Goal: Transaction & Acquisition: Book appointment/travel/reservation

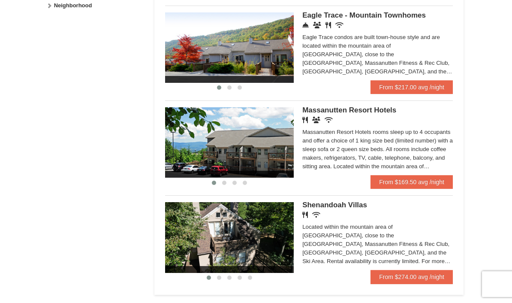
scroll to position [475, 0]
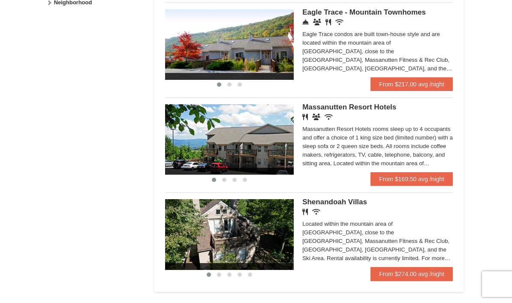
click at [241, 143] on img at bounding box center [229, 139] width 129 height 70
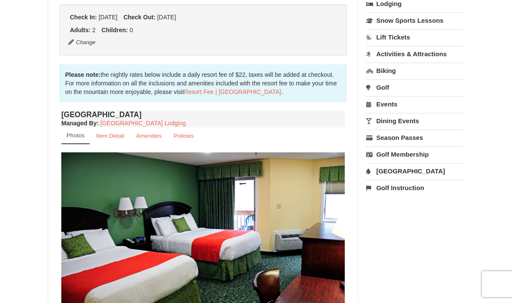
scroll to position [216, 0]
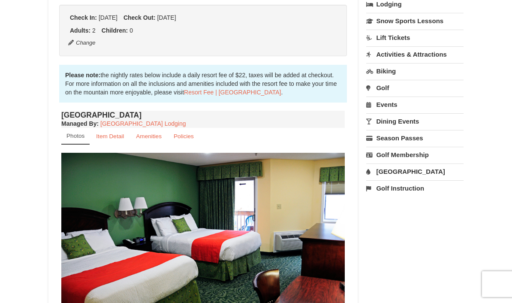
click at [117, 136] on small "Item Detail" at bounding box center [110, 136] width 28 height 6
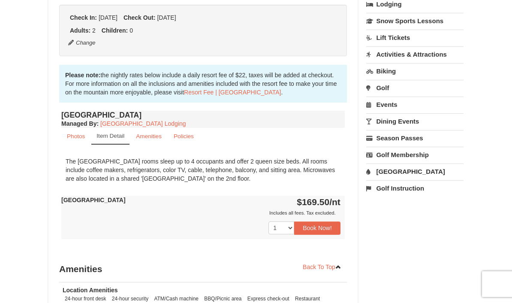
click at [150, 134] on small "Amenities" at bounding box center [149, 136] width 26 height 6
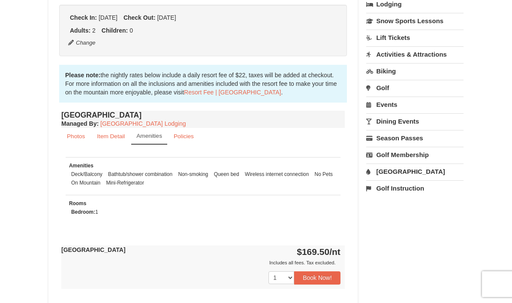
click at [188, 138] on small "Policies" at bounding box center [184, 136] width 20 height 6
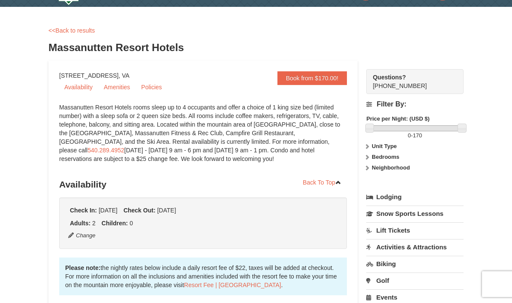
scroll to position [0, 0]
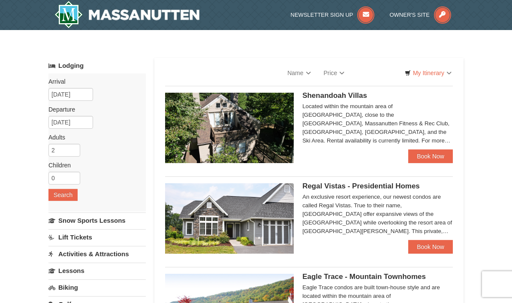
select select "10"
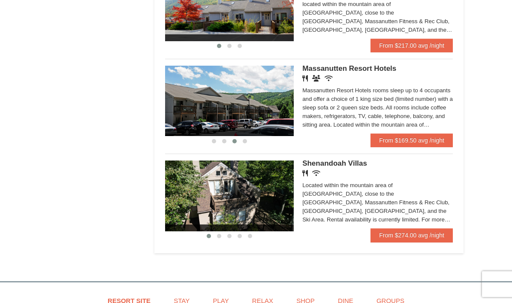
scroll to position [520, 0]
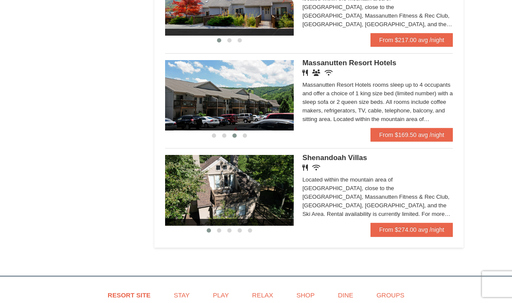
click at [420, 136] on link "From $169.50 avg /night" at bounding box center [412, 135] width 82 height 14
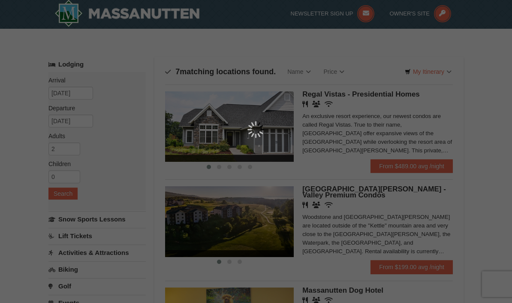
scroll to position [0, 0]
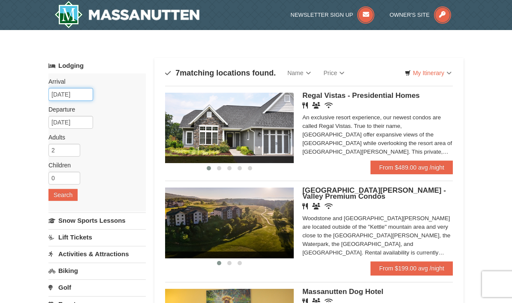
click at [52, 92] on input "[DATE]" at bounding box center [70, 94] width 45 height 13
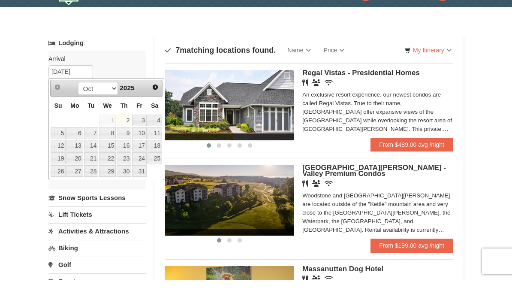
click at [130, 150] on link "9" at bounding box center [124, 156] width 15 height 12
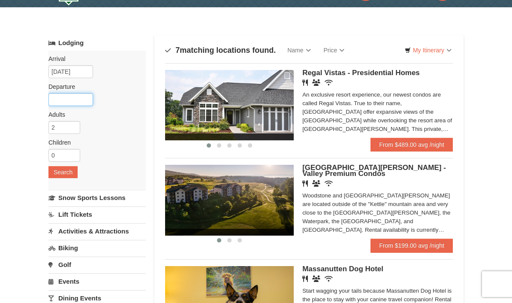
click at [78, 98] on input "text" at bounding box center [70, 99] width 45 height 13
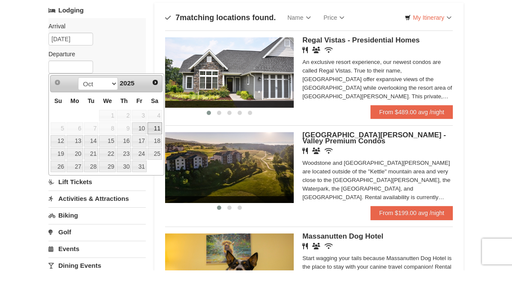
click at [157, 155] on link "11" at bounding box center [155, 161] width 15 height 12
type input "[DATE]"
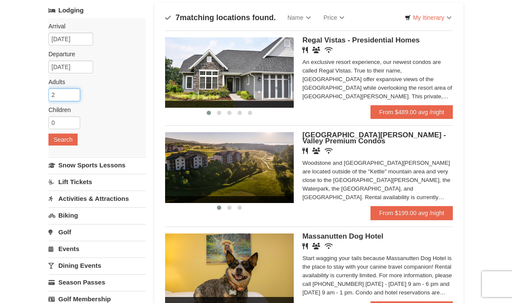
click at [76, 99] on input "2" at bounding box center [64, 94] width 32 height 13
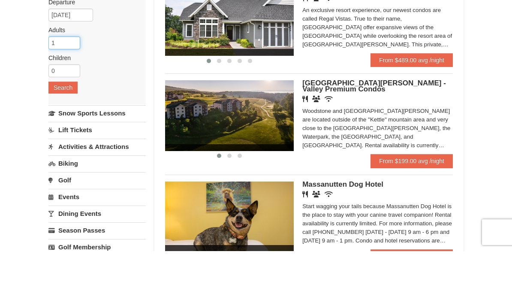
type input "1"
click at [66, 133] on button "Search" at bounding box center [62, 139] width 29 height 12
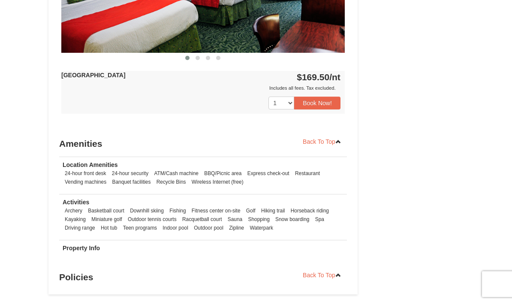
scroll to position [441, 0]
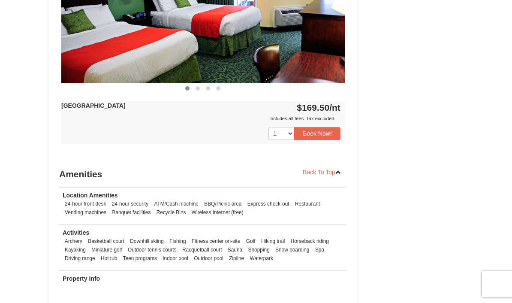
click at [326, 129] on button "Book Now!" at bounding box center [317, 133] width 46 height 13
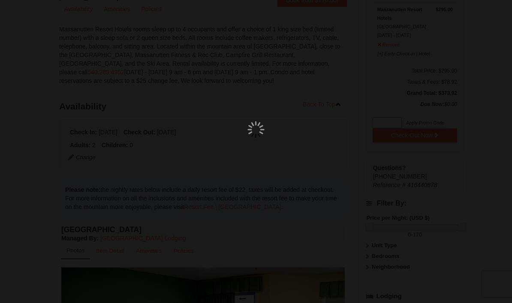
scroll to position [84, 0]
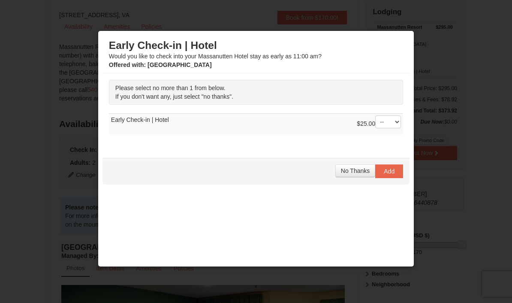
click at [353, 173] on span "No Thanks" at bounding box center [355, 170] width 29 height 7
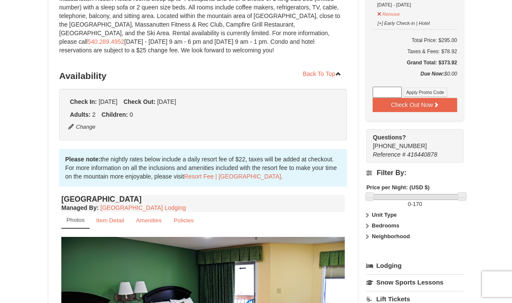
scroll to position [131, 0]
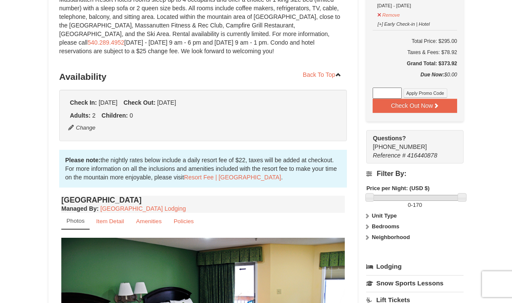
click at [428, 106] on button "Check Out Now" at bounding box center [415, 106] width 85 height 14
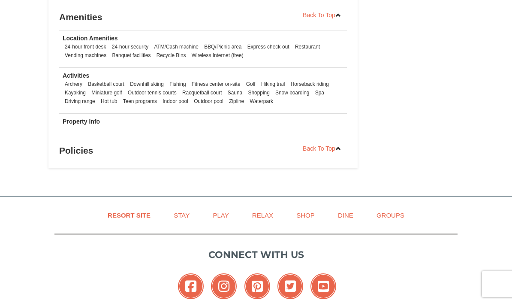
scroll to position [600, 0]
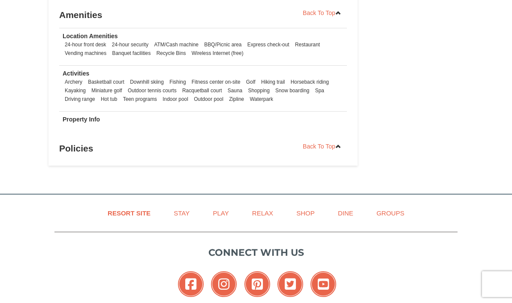
click at [337, 151] on link "Back To Top" at bounding box center [322, 146] width 50 height 13
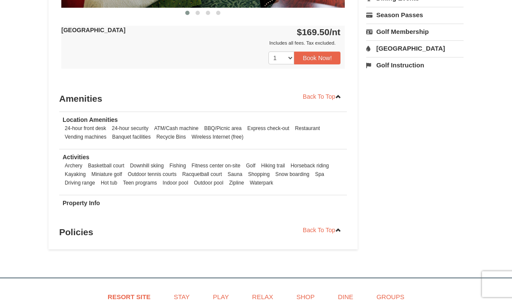
scroll to position [528, 0]
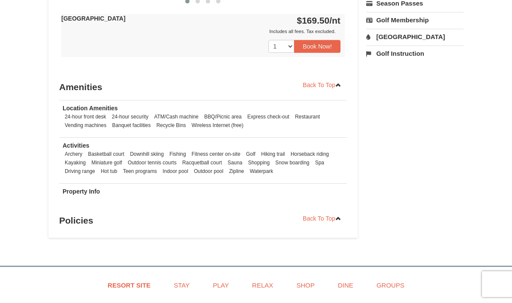
click at [79, 218] on h3 "Policies" at bounding box center [203, 220] width 288 height 17
click at [80, 222] on h3 "Policies" at bounding box center [203, 220] width 288 height 17
click at [76, 224] on h3 "Policies" at bounding box center [203, 220] width 288 height 17
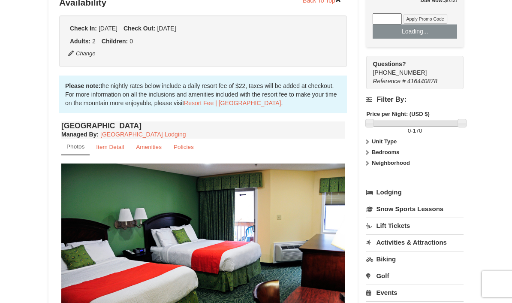
scroll to position [205, 0]
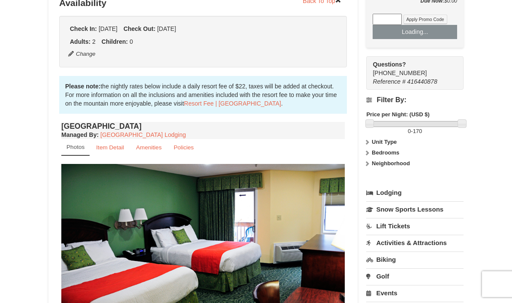
click at [178, 148] on small "Policies" at bounding box center [184, 147] width 20 height 6
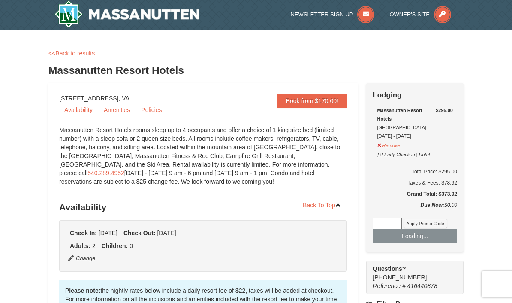
scroll to position [0, 0]
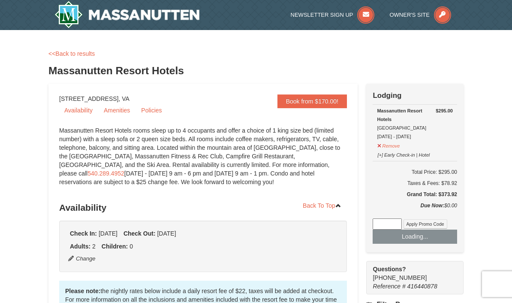
click at [73, 51] on link "<<Back to results" at bounding box center [71, 53] width 46 height 7
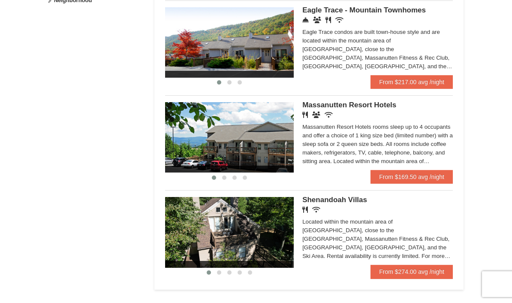
scroll to position [478, 0]
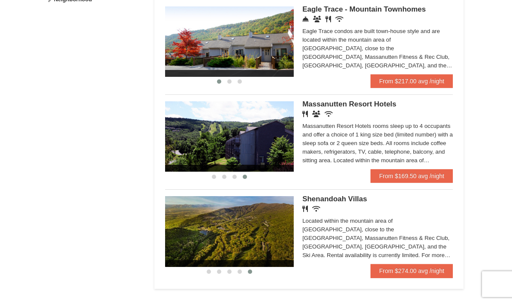
click at [422, 172] on link "From $169.50 avg /night" at bounding box center [412, 176] width 82 height 14
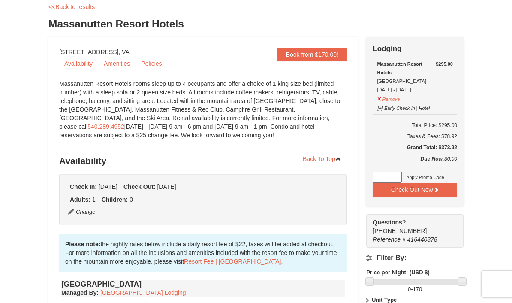
scroll to position [45, 0]
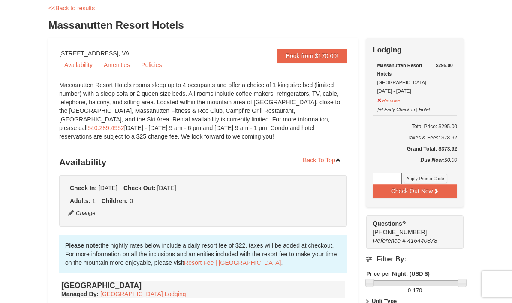
click at [377, 112] on button "[+] Early Check-in | Hotel" at bounding box center [403, 108] width 53 height 11
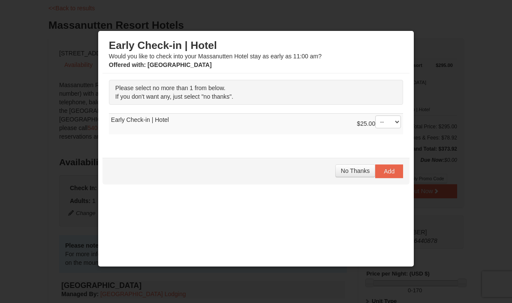
click at [351, 172] on span "No Thanks" at bounding box center [355, 170] width 29 height 7
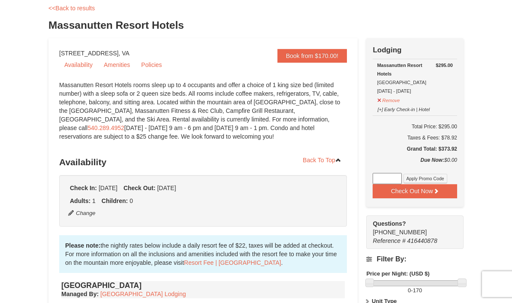
click at [404, 192] on button "Check Out Now" at bounding box center [415, 191] width 85 height 14
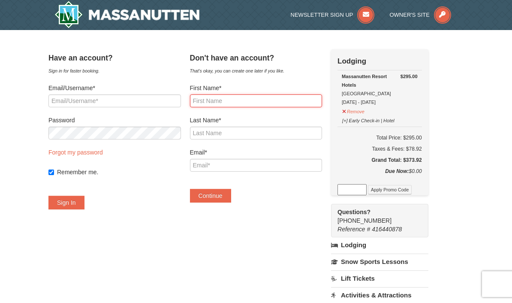
click at [245, 104] on input "First Name*" at bounding box center [256, 100] width 133 height 13
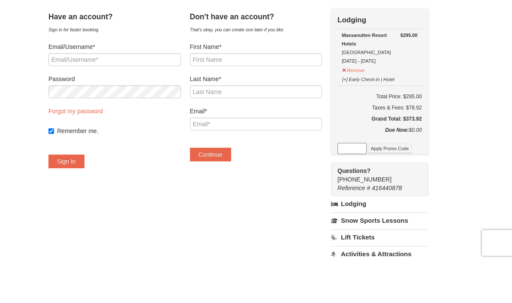
scroll to position [41, 0]
type input "Wendy"
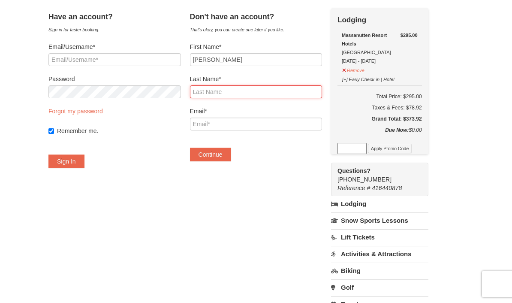
click at [255, 86] on input "Last Name*" at bounding box center [256, 91] width 133 height 13
type input "Hinton"
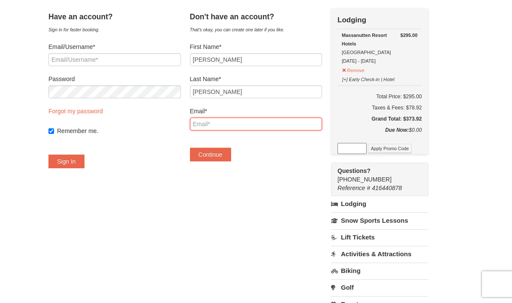
click at [237, 122] on input "Email*" at bounding box center [256, 124] width 133 height 13
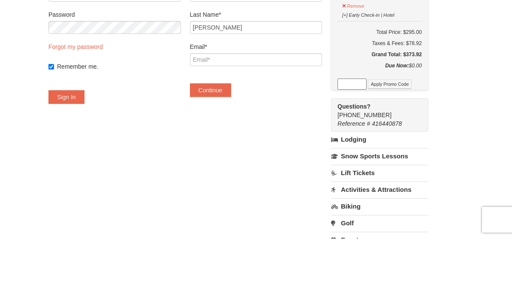
scroll to position [106, 0]
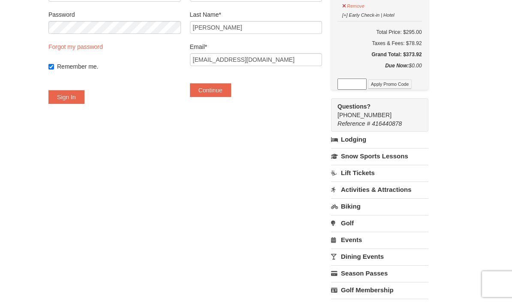
type input "[EMAIL_ADDRESS][DOMAIN_NAME]"
click at [225, 95] on button "Continue" at bounding box center [210, 90] width 41 height 14
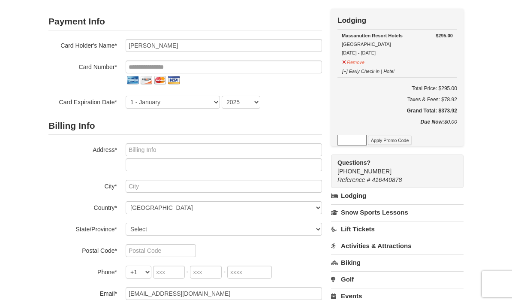
scroll to position [64, 0]
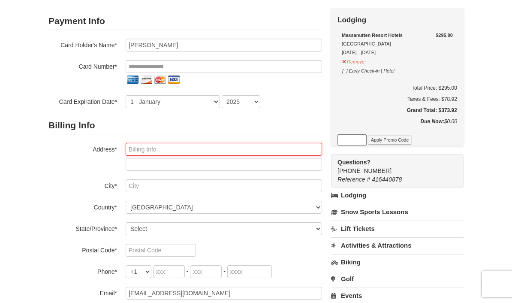
click at [266, 148] on input "text" at bounding box center [224, 149] width 196 height 13
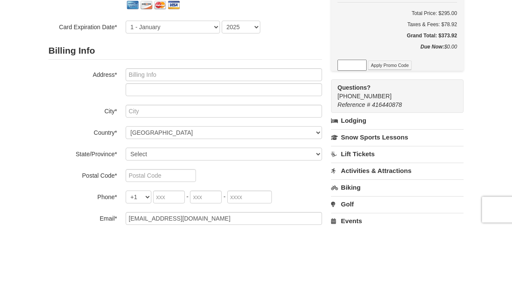
scroll to position [139, 0]
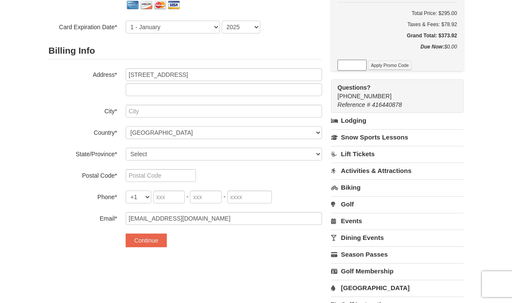
type input "5519 Campus Drive"
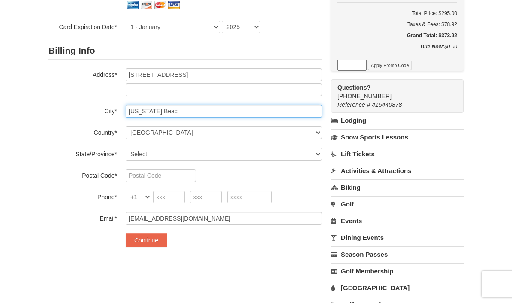
type input "Virginia Beach"
select select "VA"
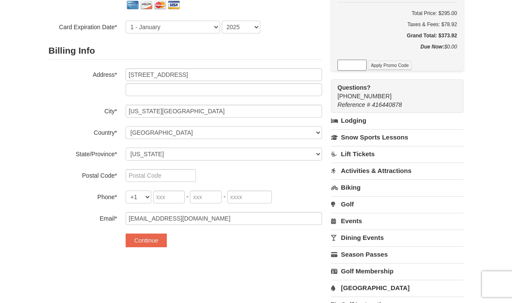
type input "Virginia Beach"
type input "23462"
click at [171, 195] on input "tel" at bounding box center [169, 196] width 32 height 13
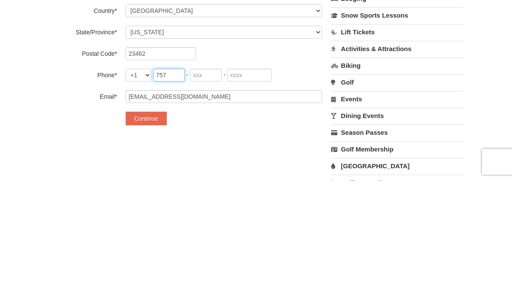
type input "757"
click at [203, 191] on input "tel" at bounding box center [206, 197] width 32 height 13
type input "880"
click at [247, 191] on input "tel" at bounding box center [249, 197] width 45 height 13
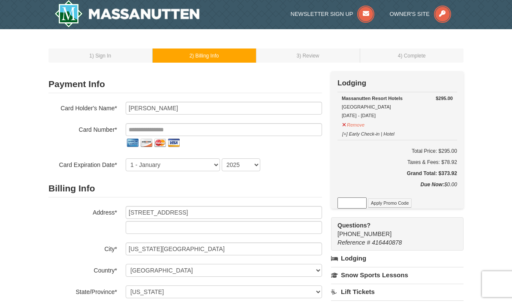
scroll to position [0, 0]
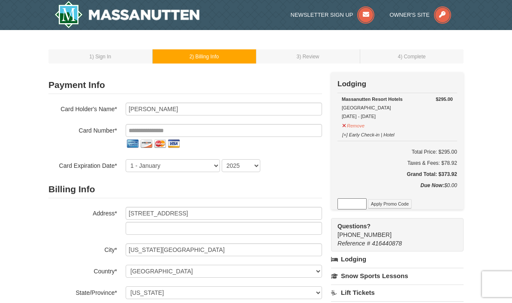
type input "8353"
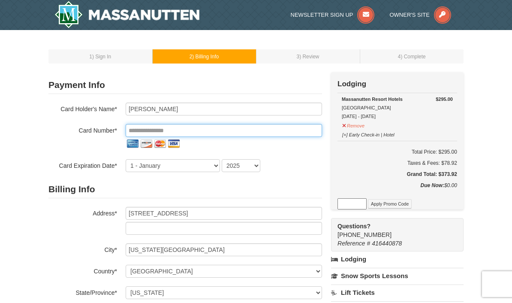
click at [138, 133] on input "tel" at bounding box center [224, 130] width 196 height 13
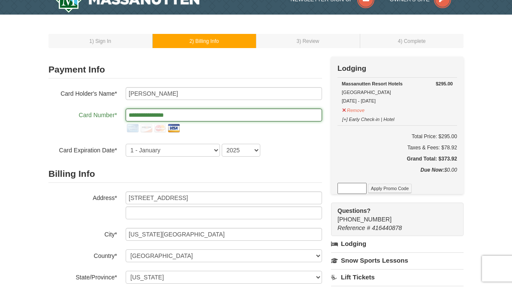
type input "**********"
click at [196, 181] on h2 "Billing Info" at bounding box center [185, 190] width 274 height 18
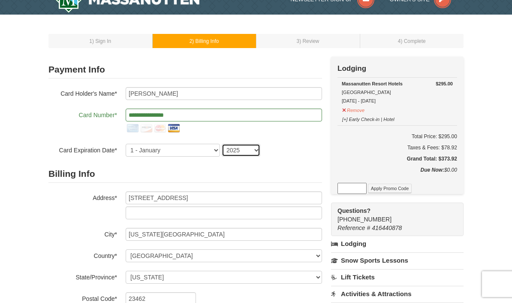
click at [250, 151] on select "2025 2026 2027 2028 2029 2030 2031 2032 2033 2034" at bounding box center [241, 150] width 39 height 13
select select "2028"
click at [296, 157] on form "**********" at bounding box center [185, 215] width 274 height 309
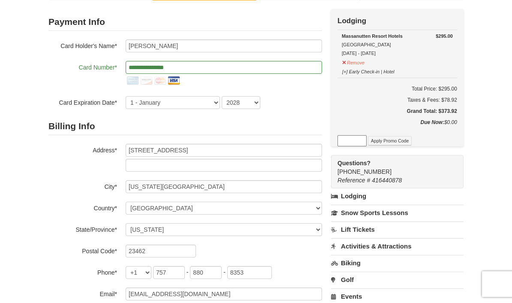
scroll to position [64, 0]
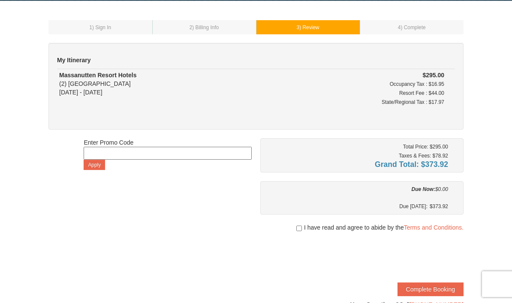
scroll to position [30, 0]
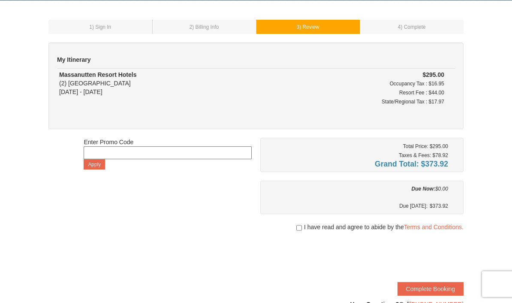
click at [293, 231] on div at bounding box center [361, 235] width 203 height 9
click at [299, 230] on input "checkbox" at bounding box center [299, 227] width 6 height 7
checkbox input "true"
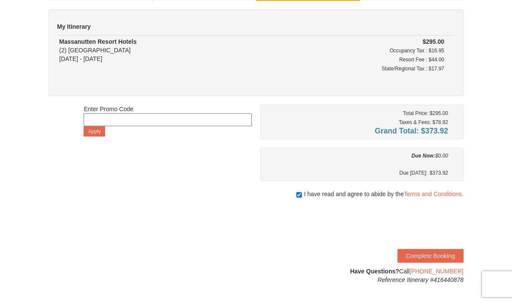
scroll to position [71, 0]
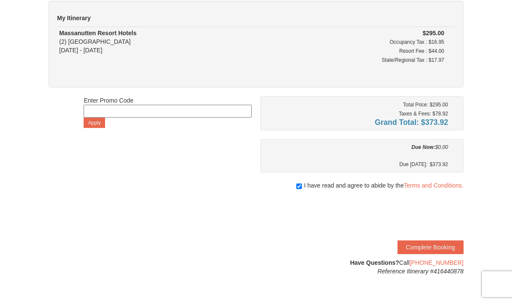
click at [420, 241] on button "Complete Booking" at bounding box center [431, 247] width 66 height 14
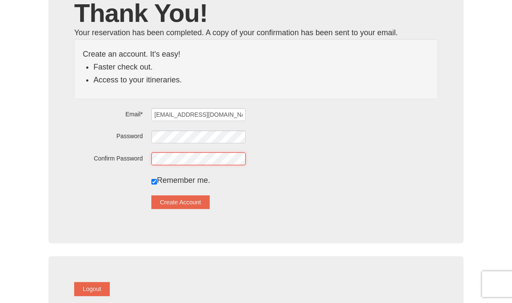
scroll to position [79, 0]
click at [178, 202] on button "Create Account" at bounding box center [180, 202] width 58 height 14
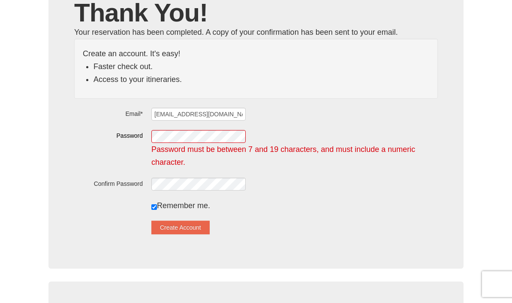
click at [304, 207] on div "Remember me." at bounding box center [294, 205] width 287 height 13
click at [199, 230] on button "Create Account" at bounding box center [180, 228] width 58 height 14
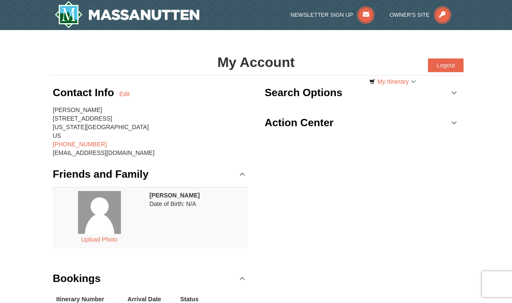
click at [394, 78] on link "My Itinerary" at bounding box center [393, 81] width 58 height 13
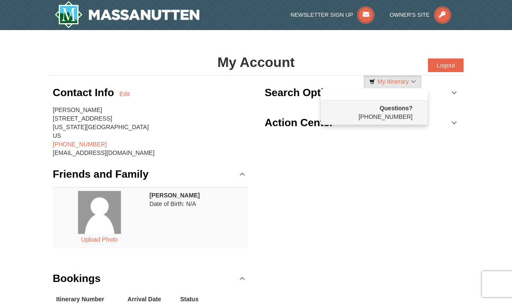
click at [402, 198] on div at bounding box center [256, 151] width 512 height 303
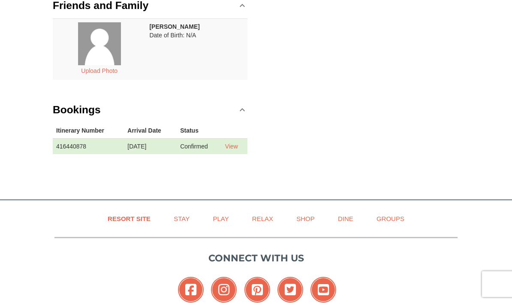
scroll to position [168, 0]
click at [262, 220] on link "Relax" at bounding box center [263, 218] width 42 height 19
